Goal: Transaction & Acquisition: Purchase product/service

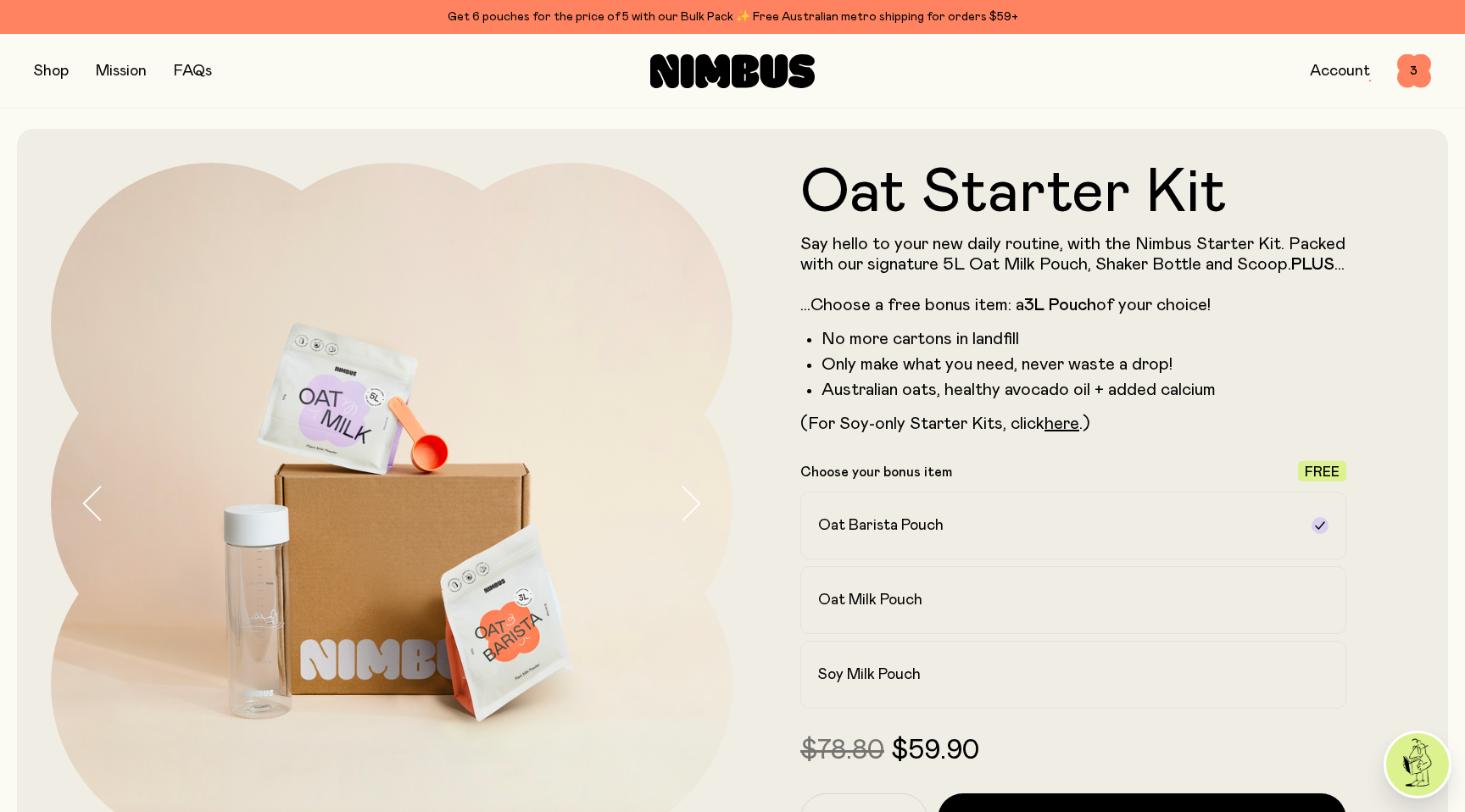
click at [44, 67] on button "button" at bounding box center [51, 71] width 35 height 24
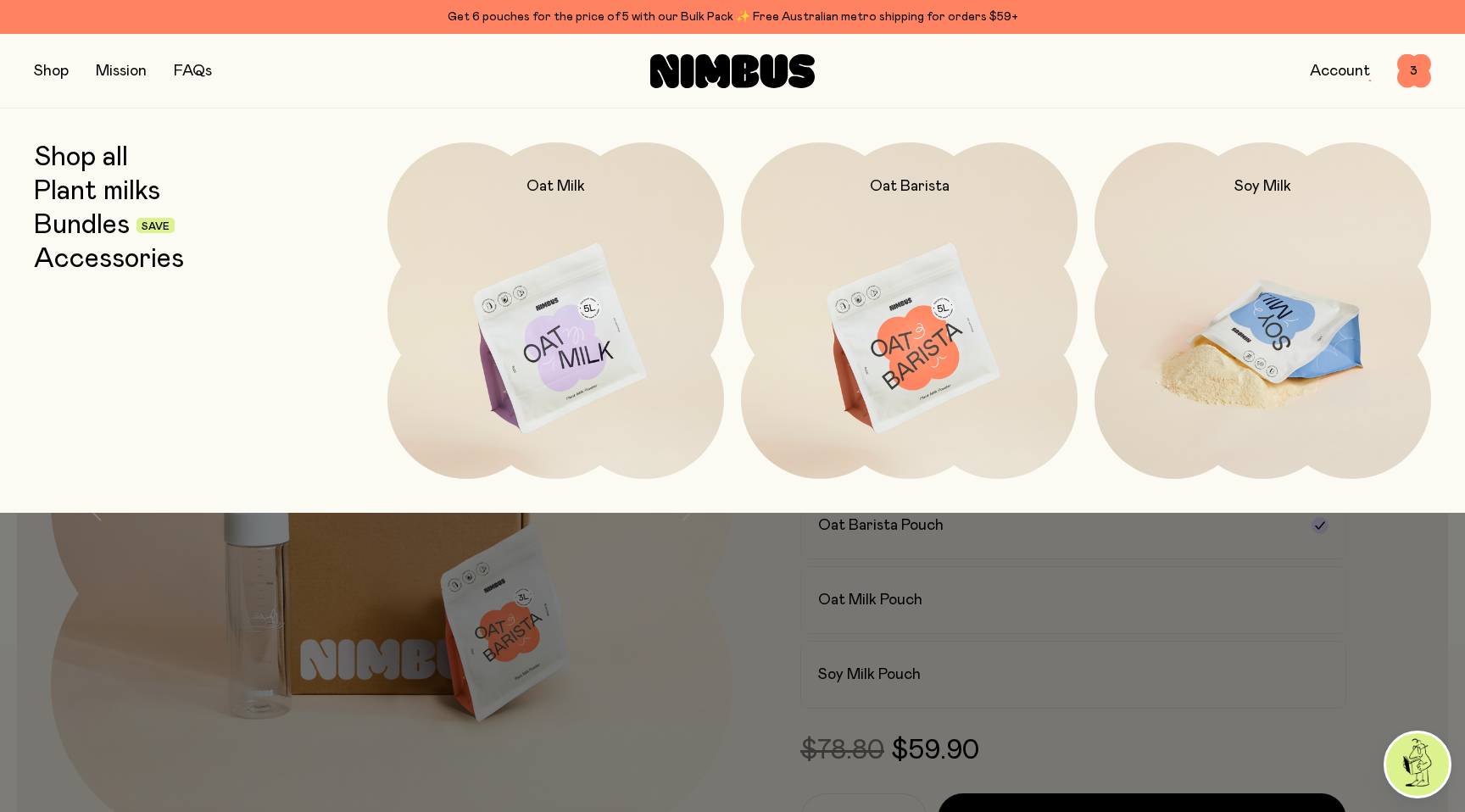
click at [1210, 259] on img at bounding box center [1262, 340] width 336 height 395
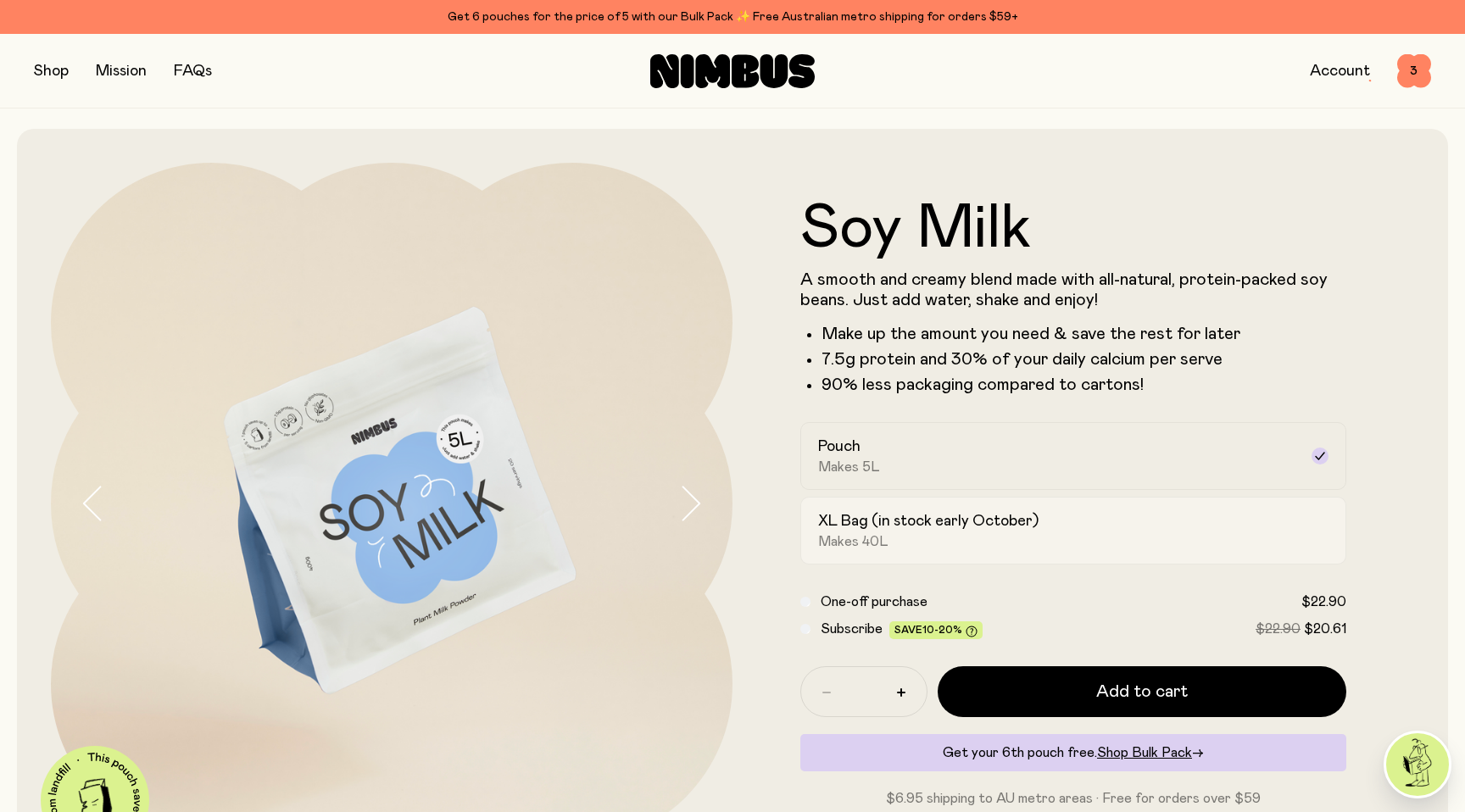
click at [929, 516] on h2 "XL Bag (in stock early October)" at bounding box center [928, 521] width 220 height 21
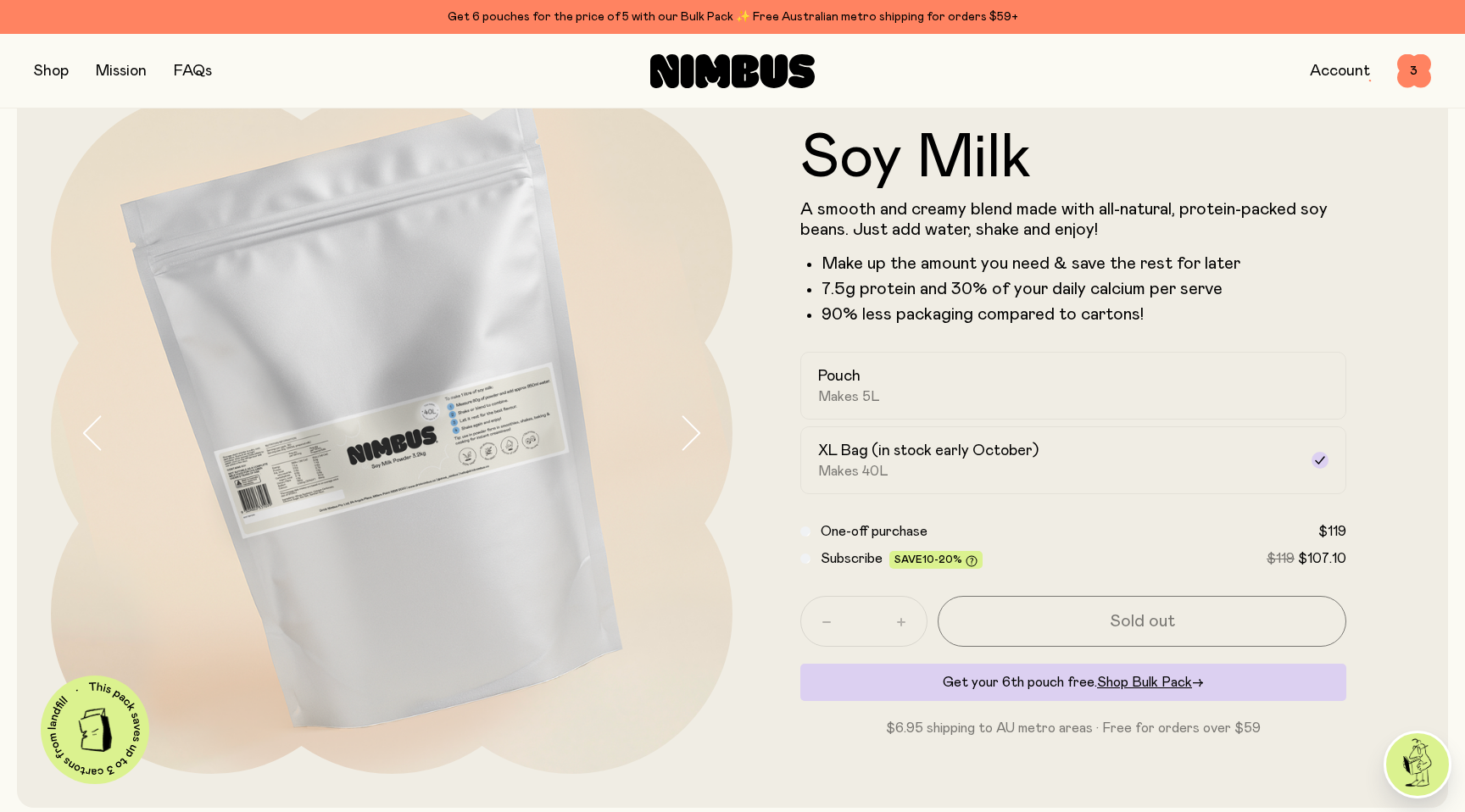
scroll to position [78, 0]
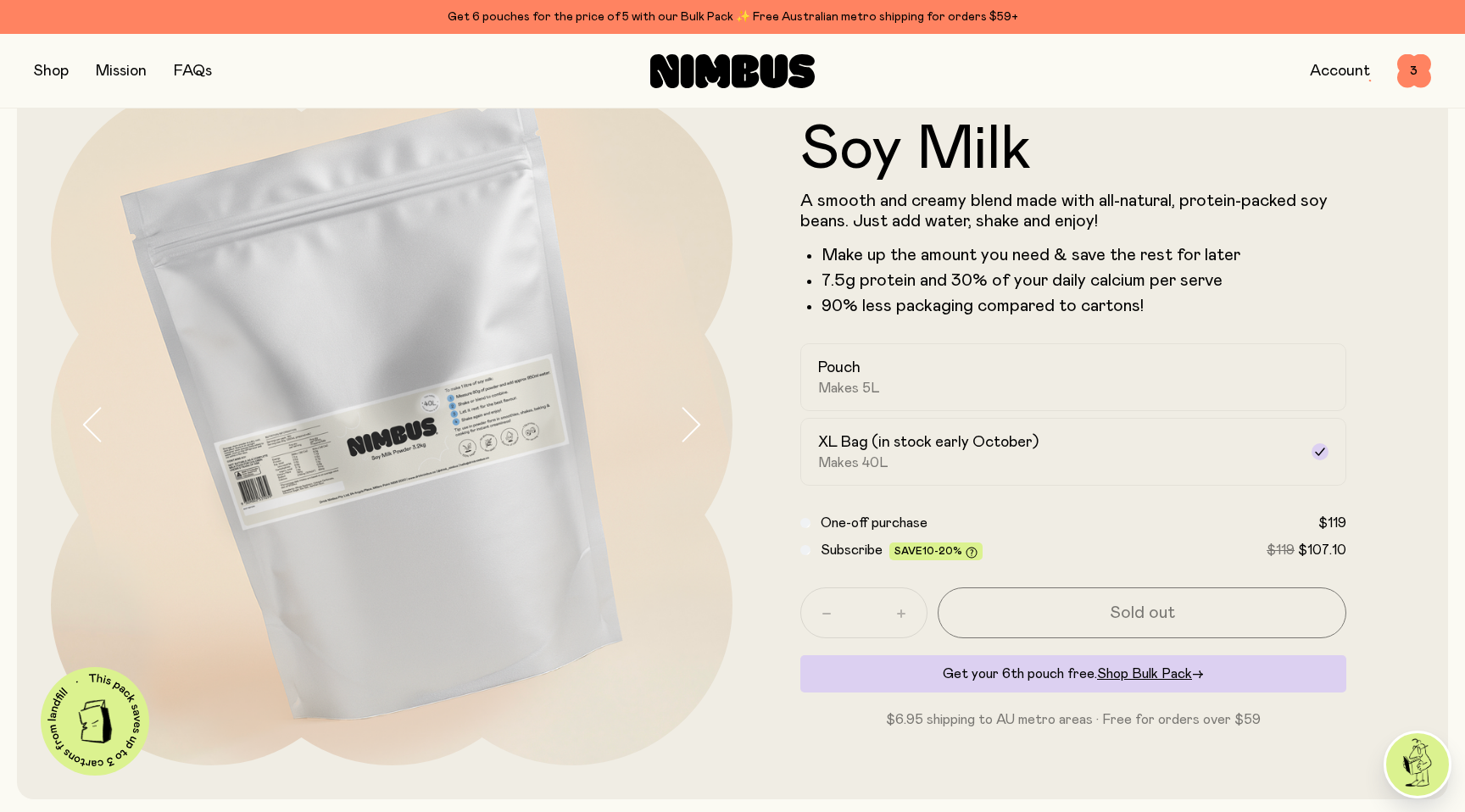
click at [787, 267] on form "Soy Milk A smooth and creamy blend made with all-natural, protein-packed soy be…" at bounding box center [1072, 423] width 681 height 610
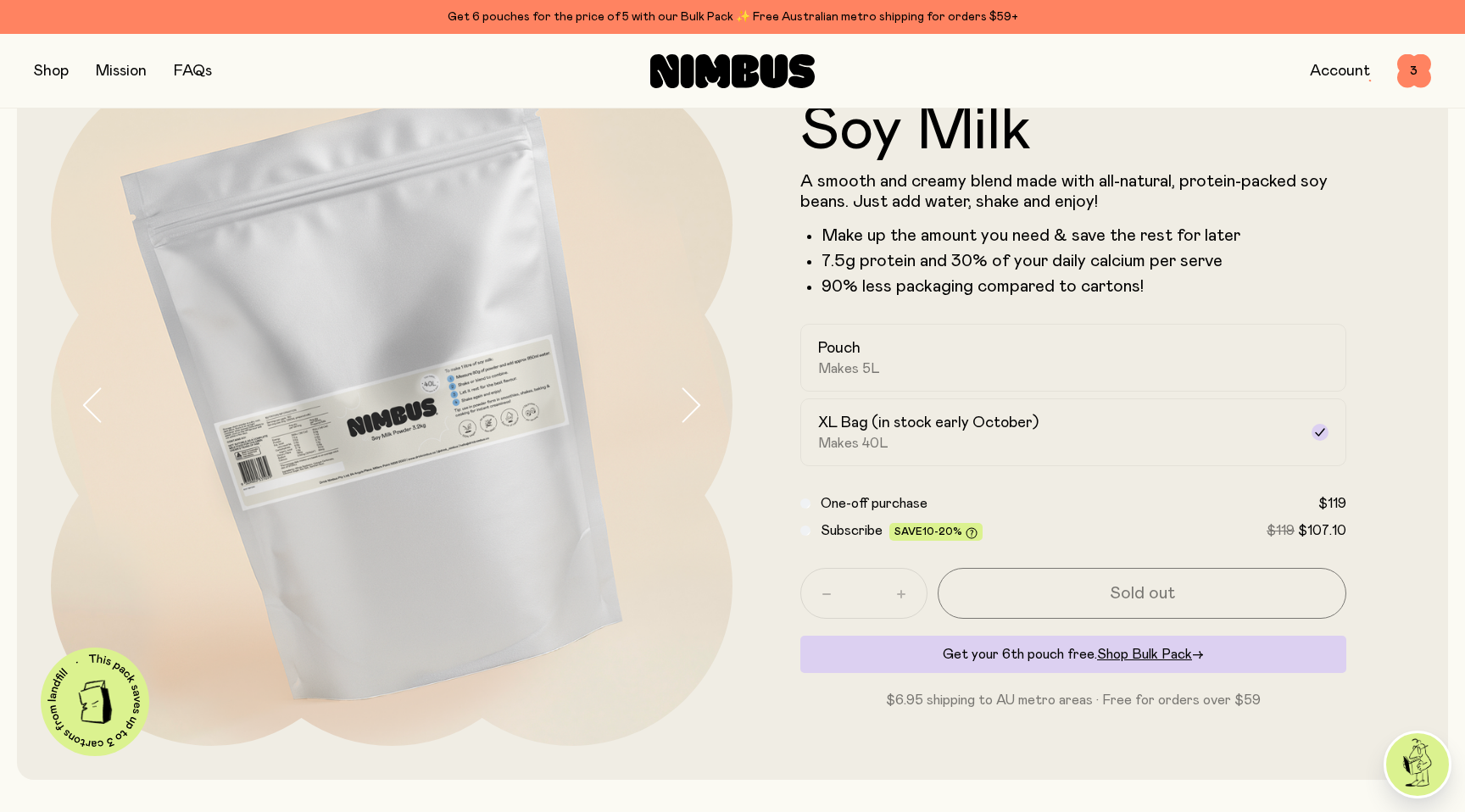
scroll to position [97, 0]
click at [40, 76] on button "button" at bounding box center [51, 71] width 35 height 24
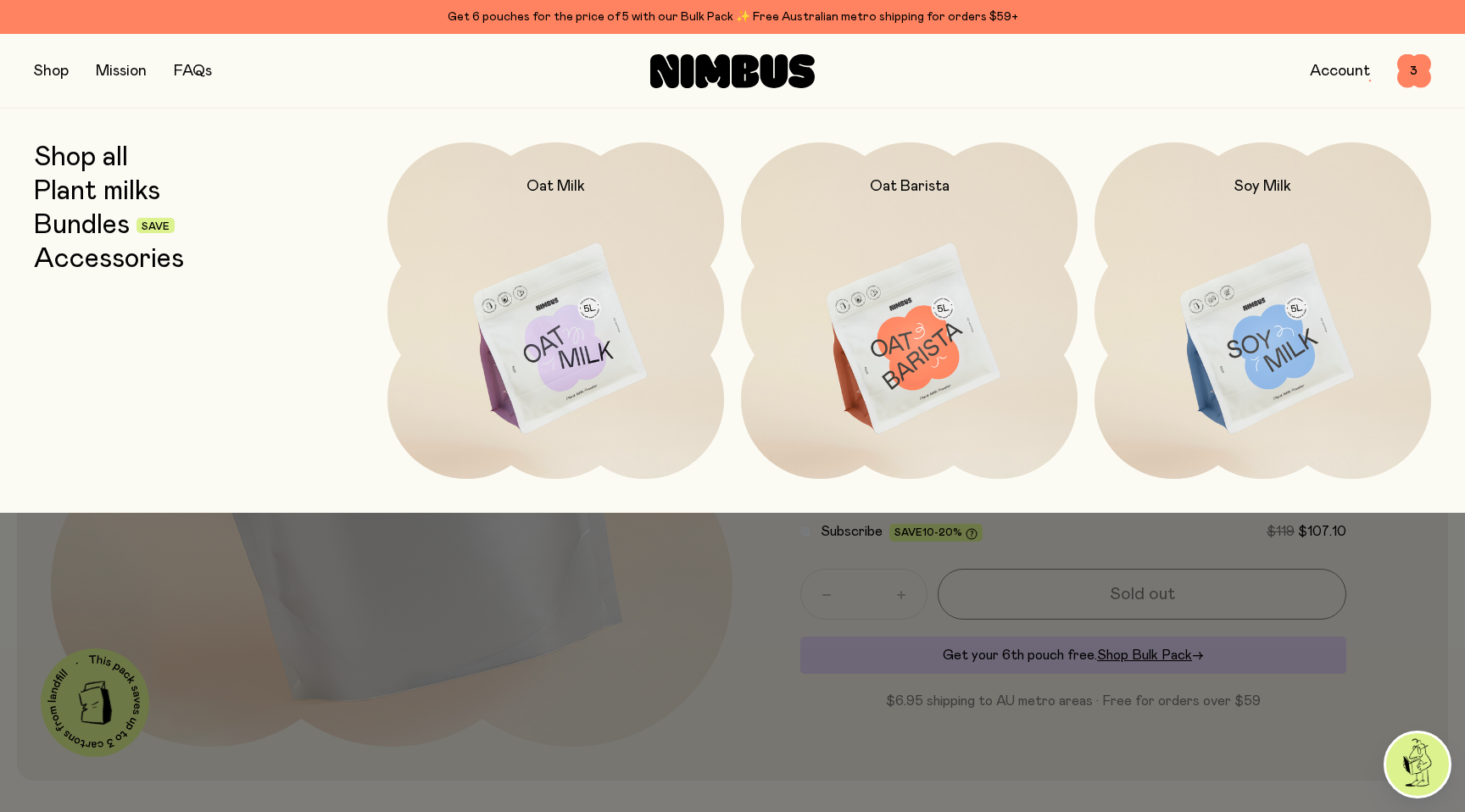
click at [93, 220] on link "Bundles" at bounding box center [81, 225] width 96 height 31
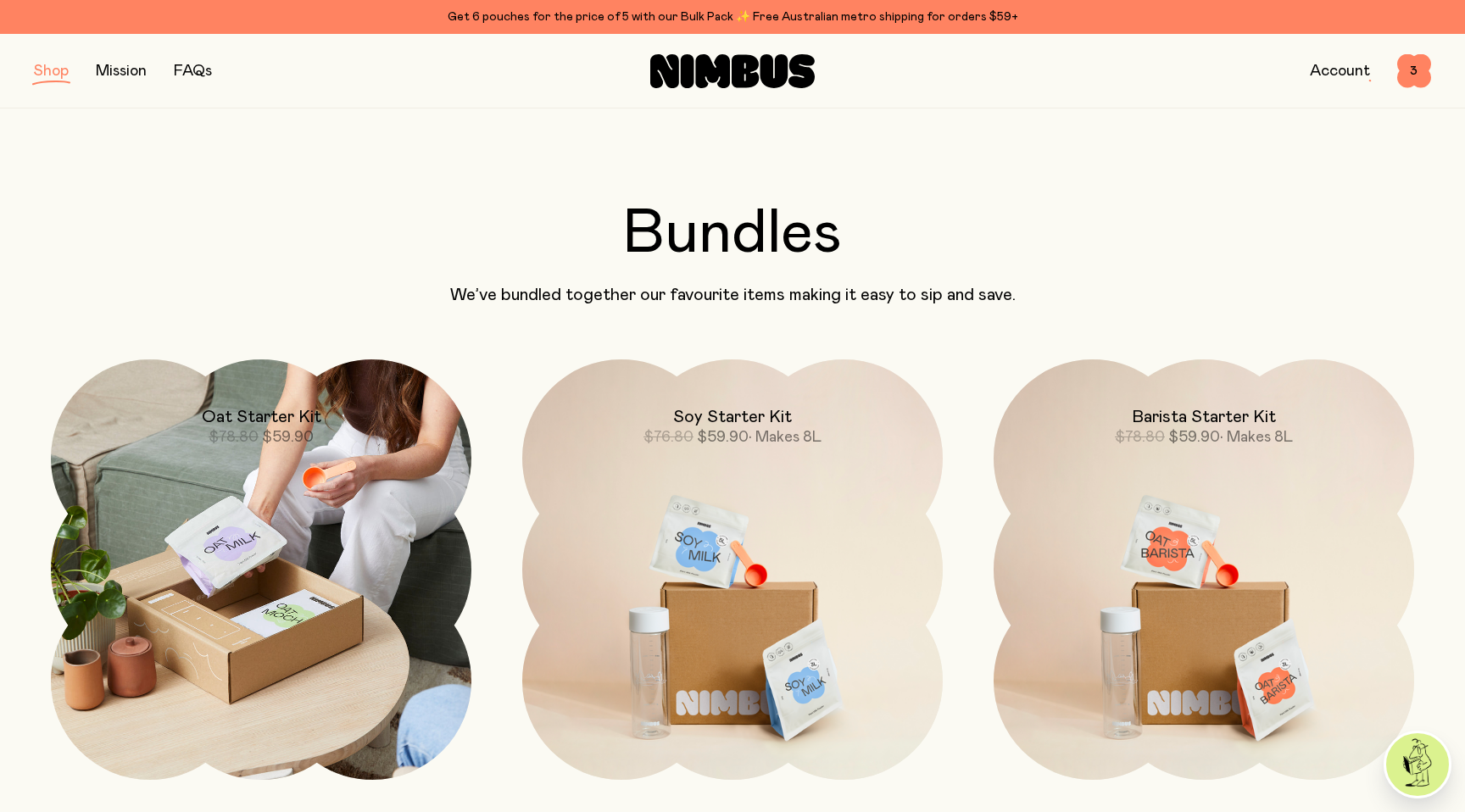
click at [253, 423] on h2 "Oat Starter Kit" at bounding box center [261, 416] width 119 height 21
